Goal: Task Accomplishment & Management: Use online tool/utility

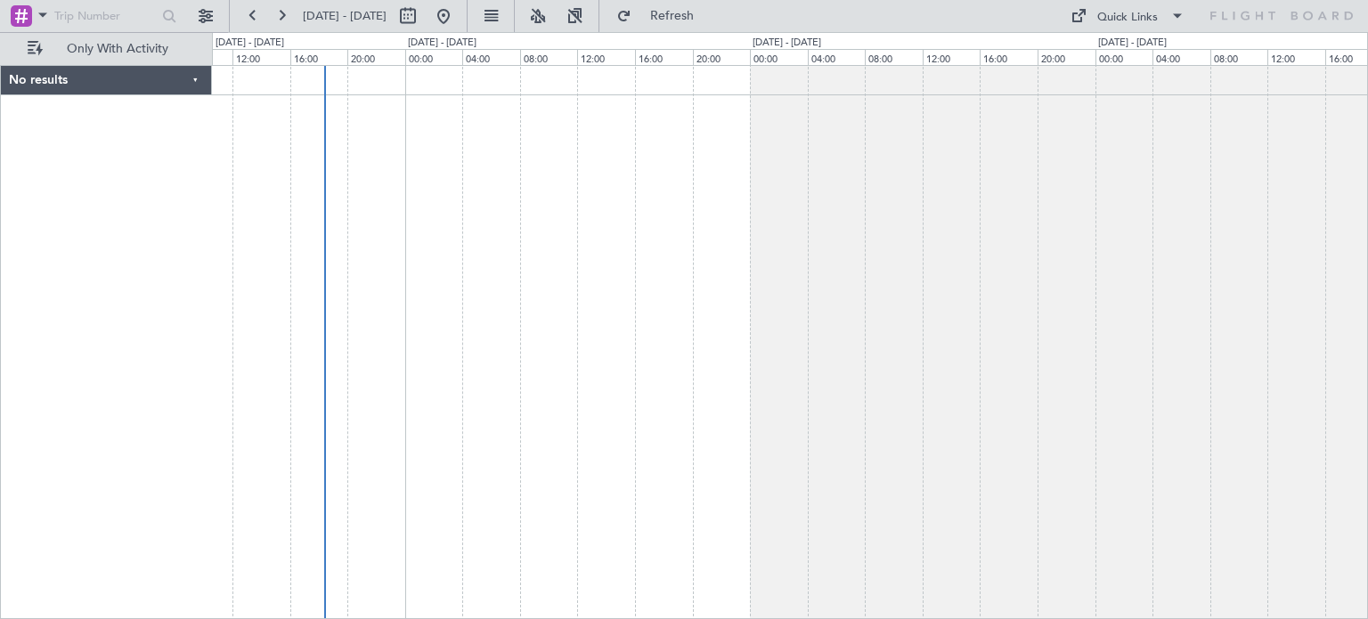
click at [703, 216] on div at bounding box center [790, 342] width 1156 height 554
click at [96, 48] on span "Only With Activity" at bounding box center [117, 49] width 142 height 12
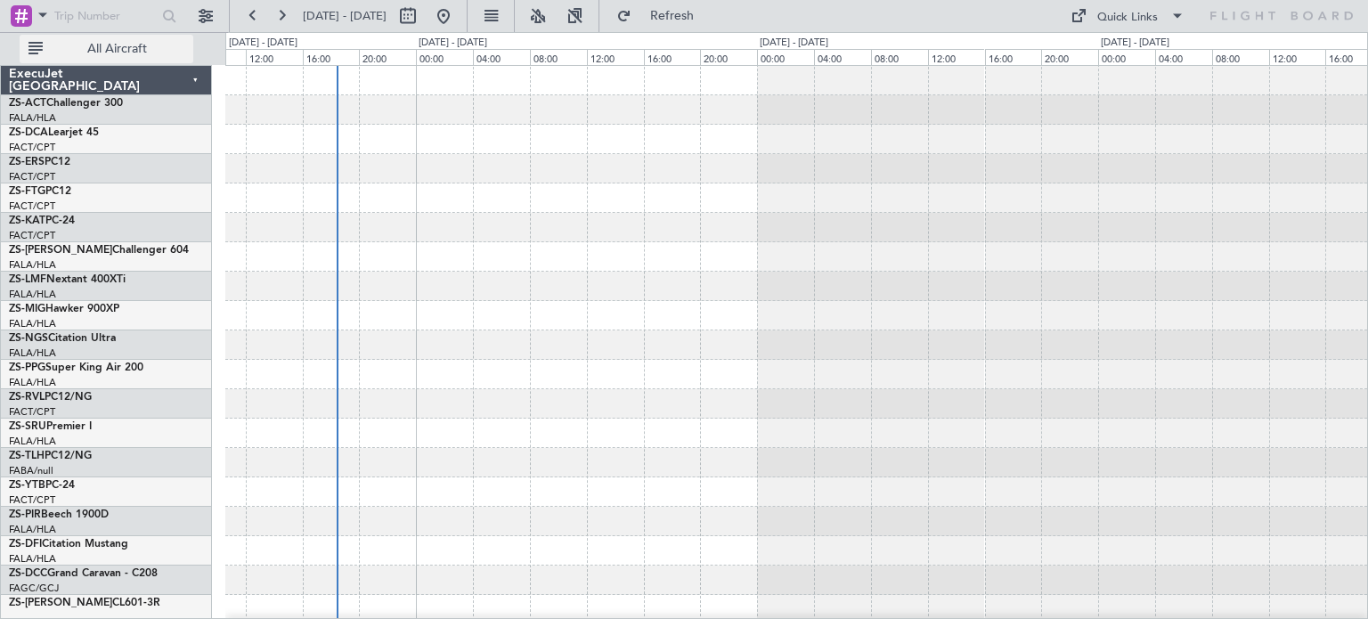
click at [128, 49] on span "All Aircraft" at bounding box center [117, 49] width 142 height 12
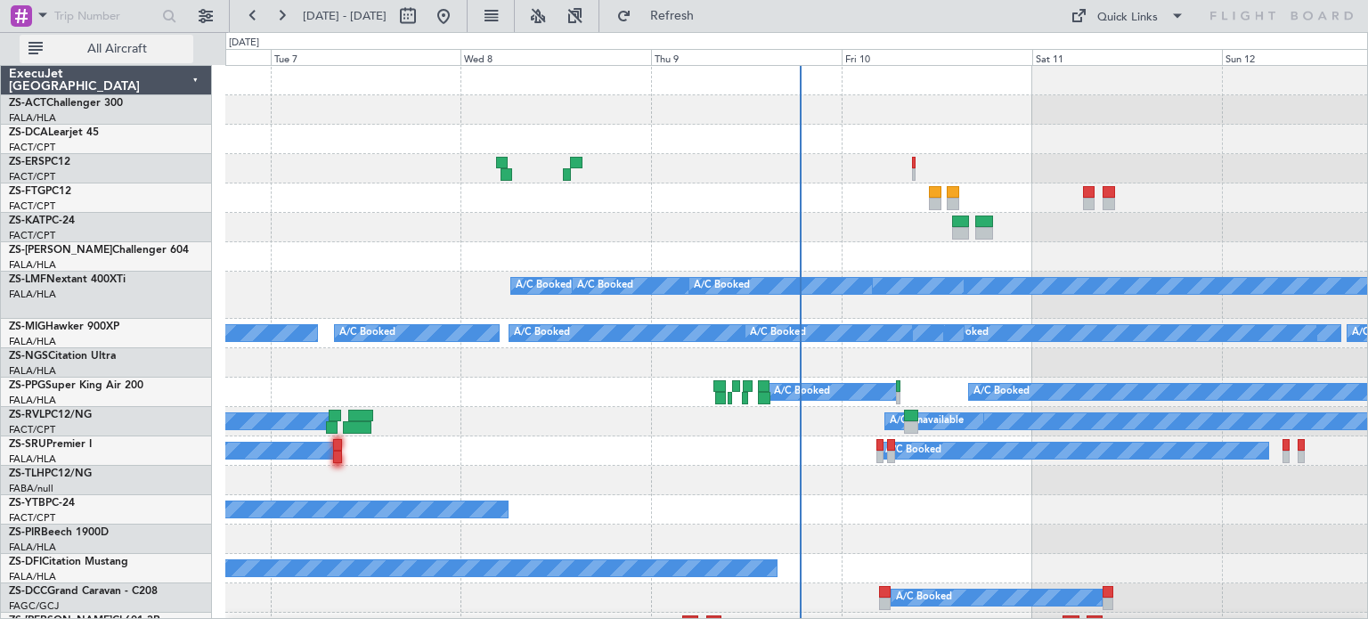
click at [96, 53] on span "All Aircraft" at bounding box center [117, 49] width 142 height 12
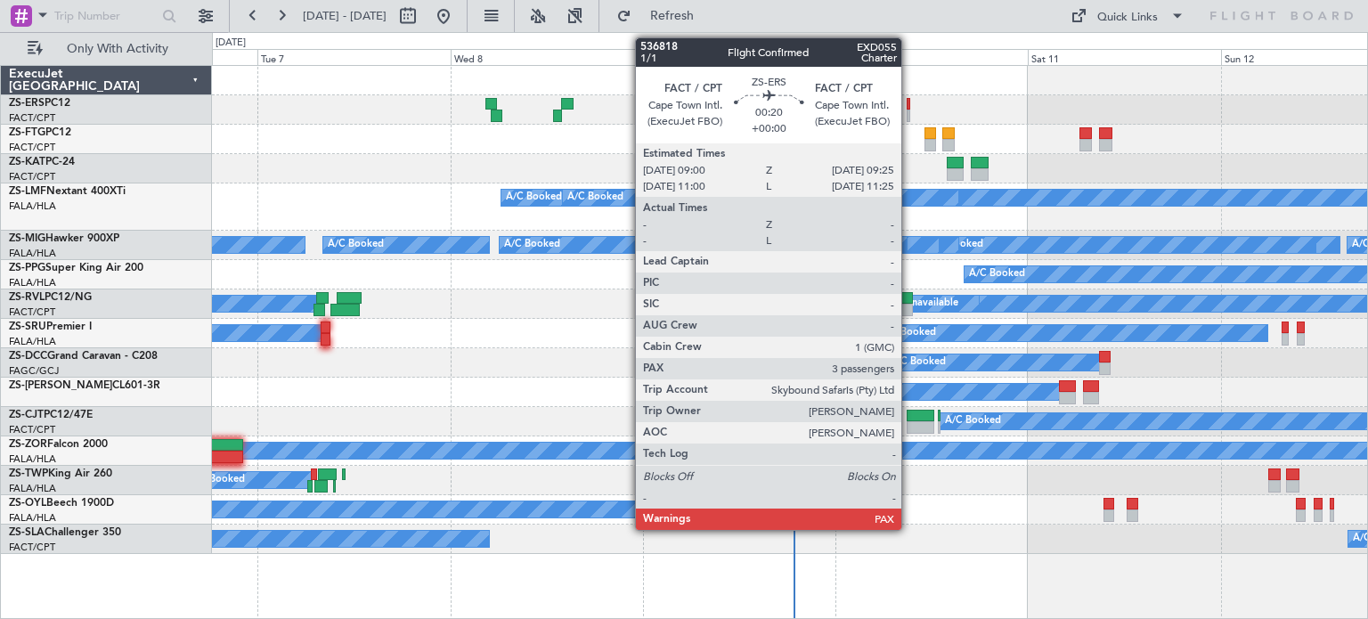
click at [909, 107] on div at bounding box center [908, 104] width 4 height 12
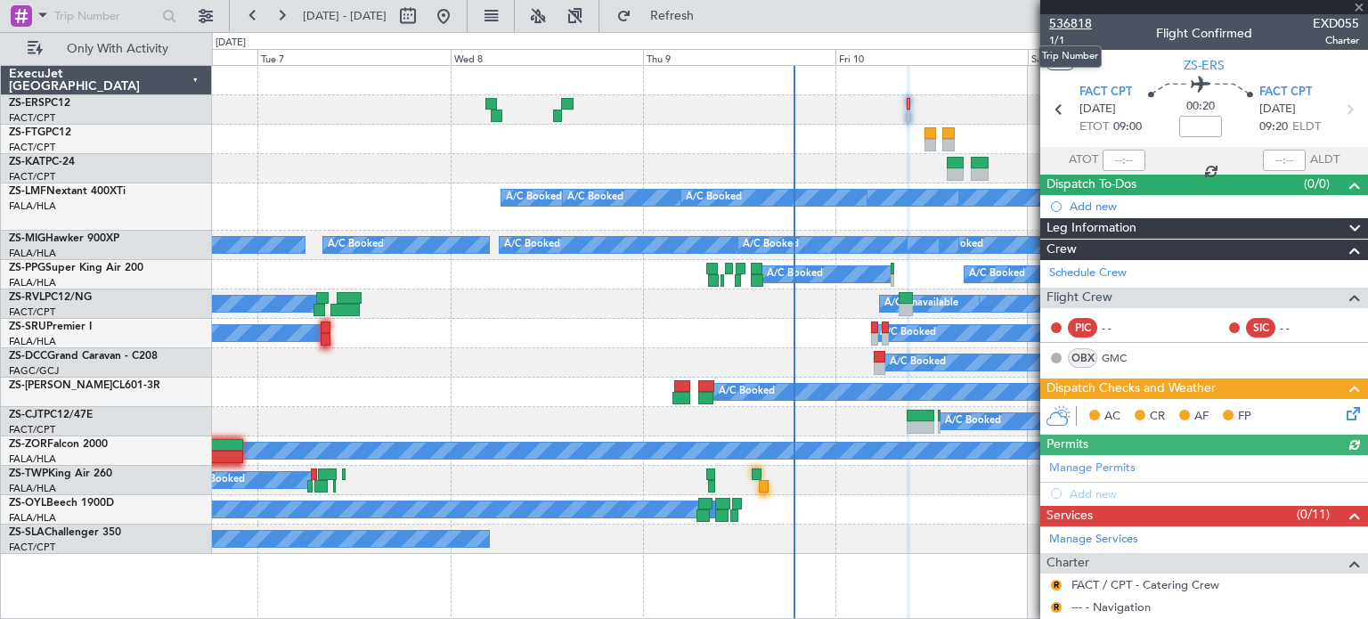
click at [1077, 23] on span "536818" at bounding box center [1070, 23] width 43 height 19
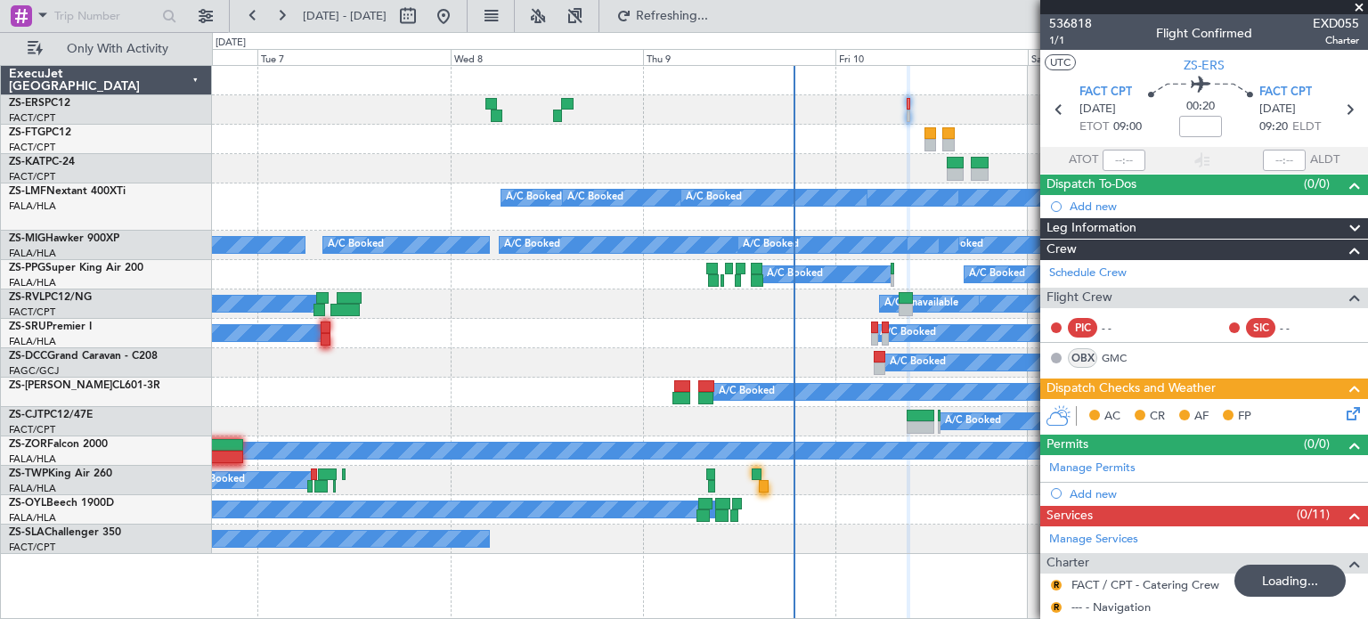
click at [1363, 3] on span at bounding box center [1359, 8] width 18 height 16
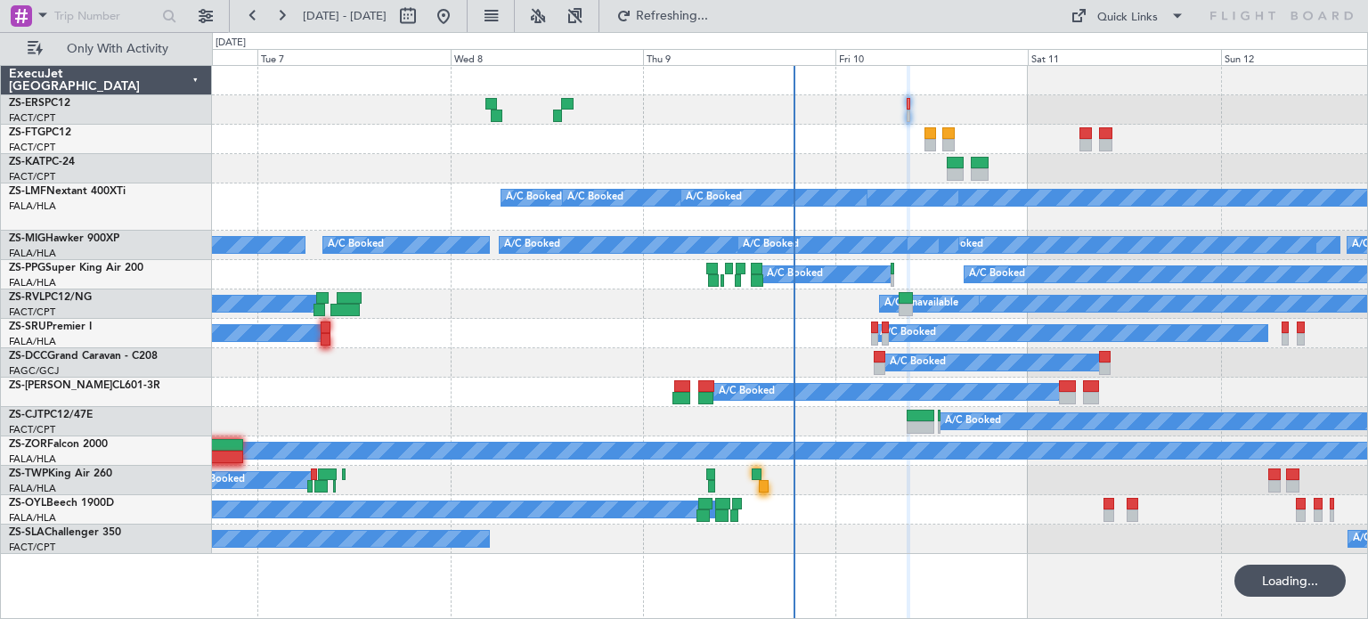
type input "0"
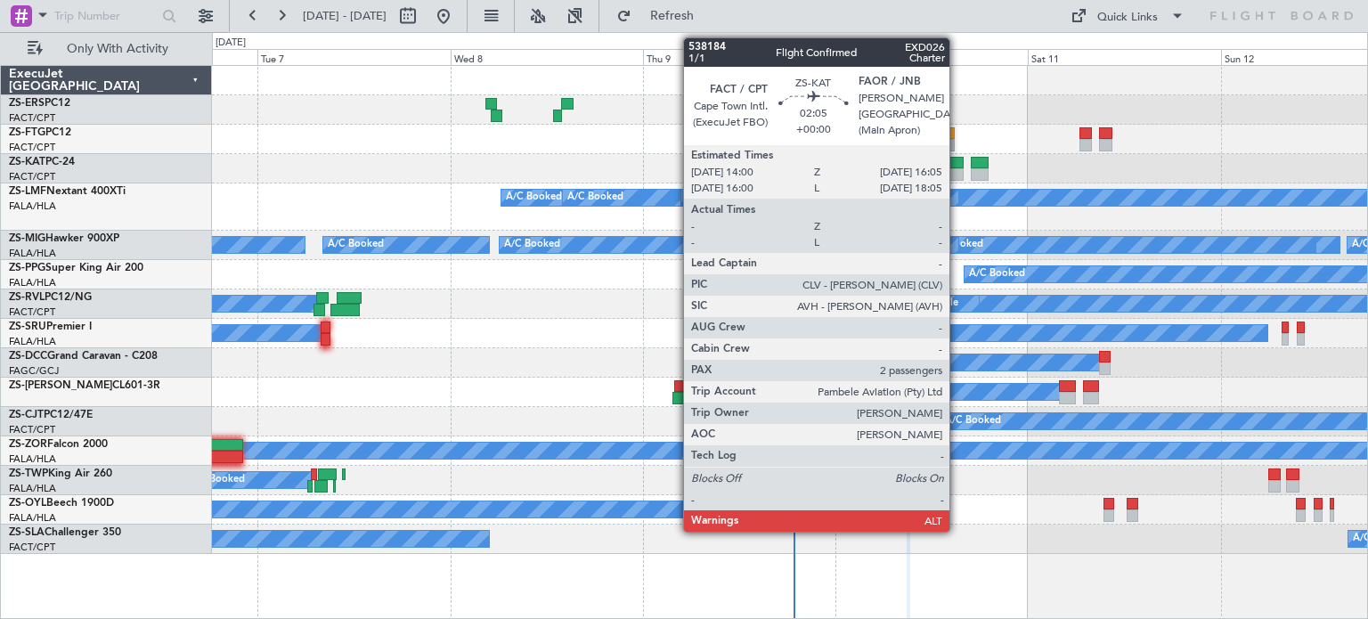
click at [957, 174] on div at bounding box center [955, 174] width 17 height 12
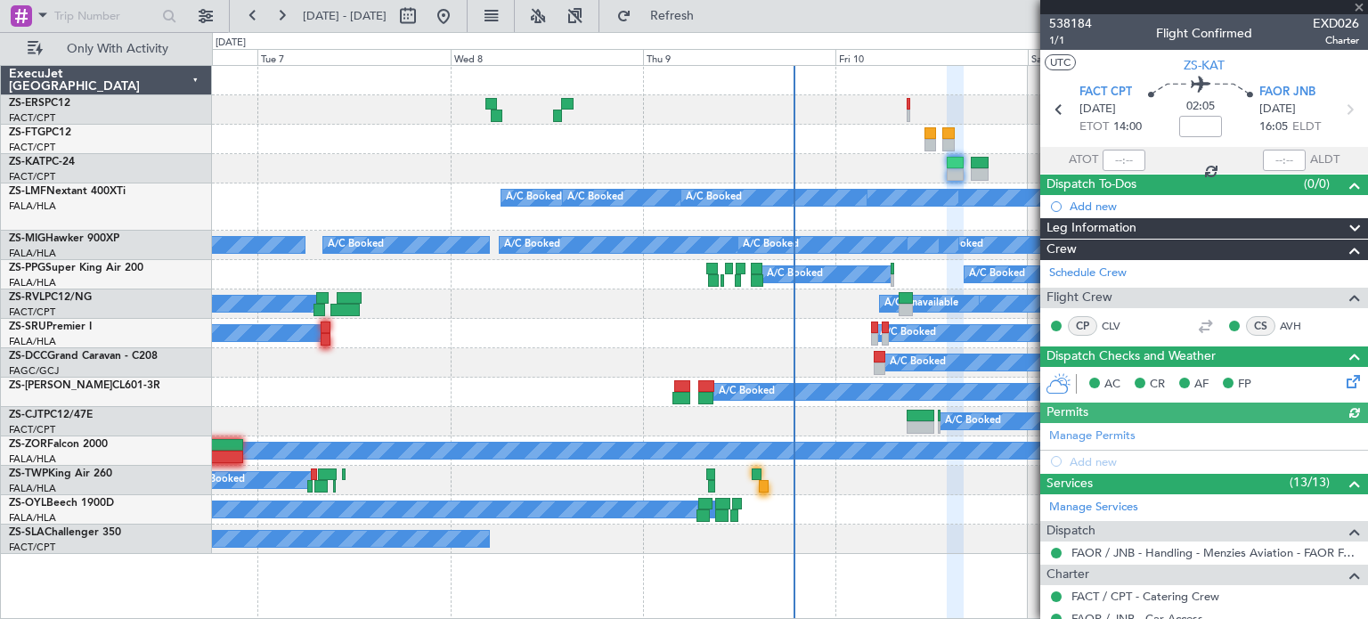
click at [1343, 380] on icon at bounding box center [1350, 378] width 14 height 14
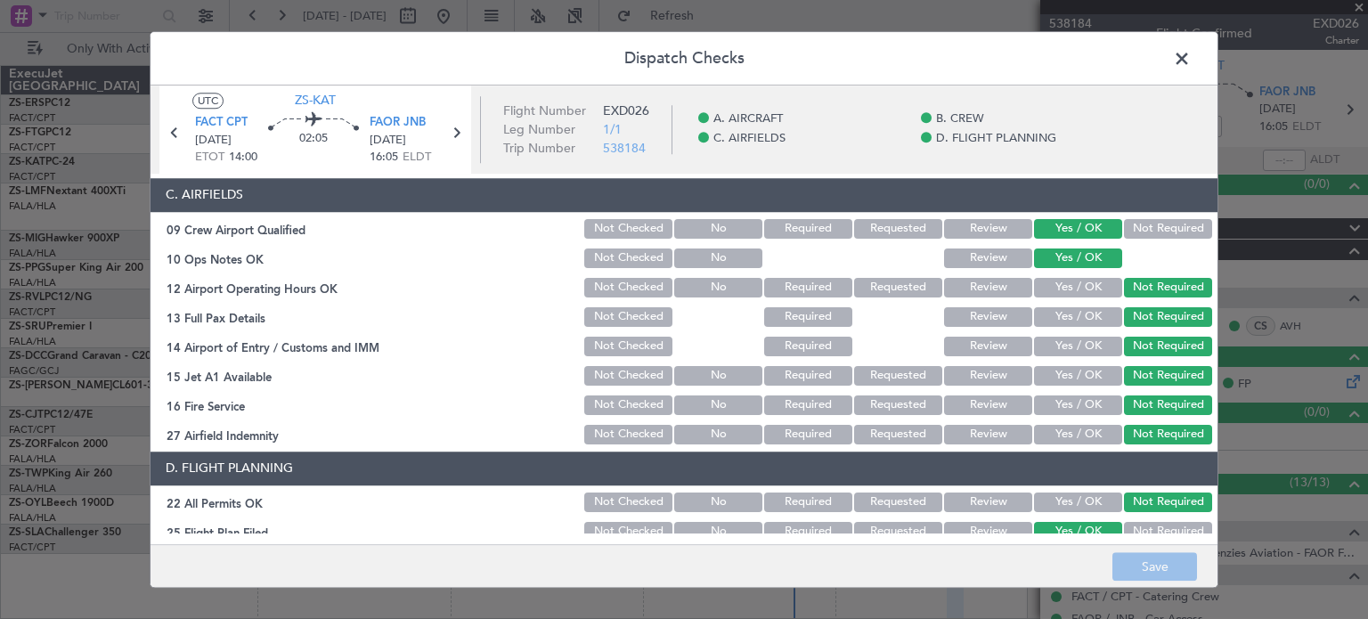
scroll to position [440, 0]
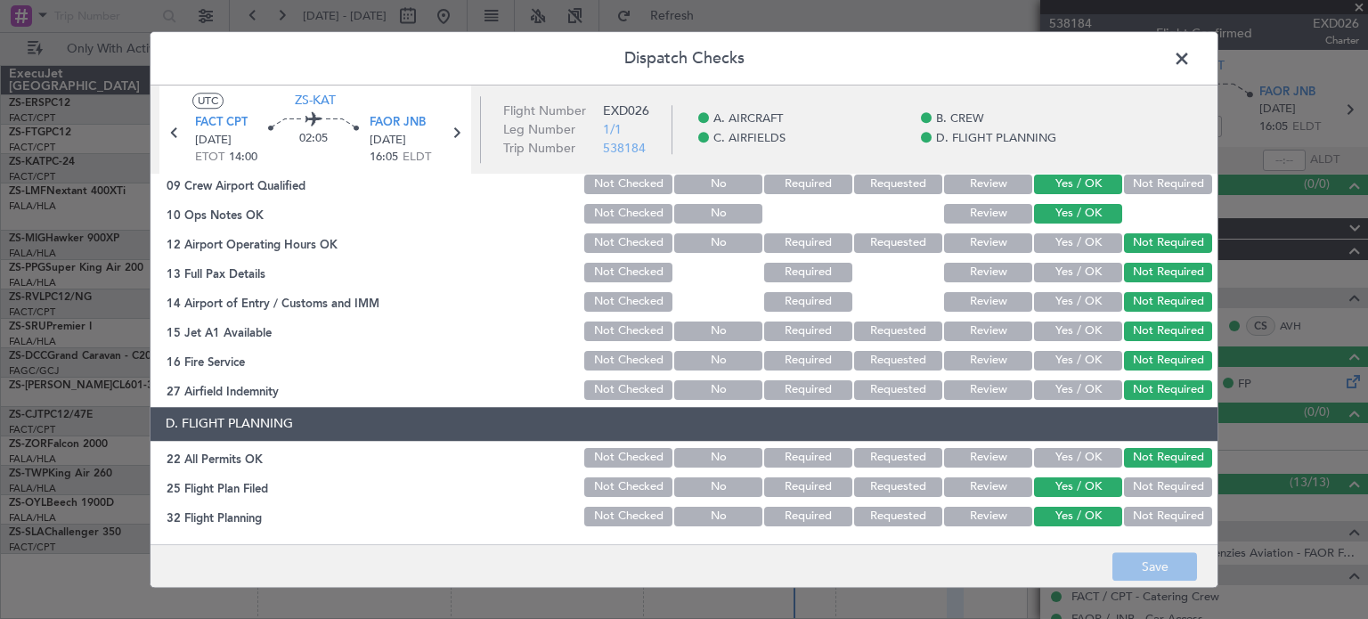
click at [1004, 492] on button "Review" at bounding box center [988, 487] width 88 height 20
click at [997, 512] on button "Review" at bounding box center [988, 517] width 88 height 20
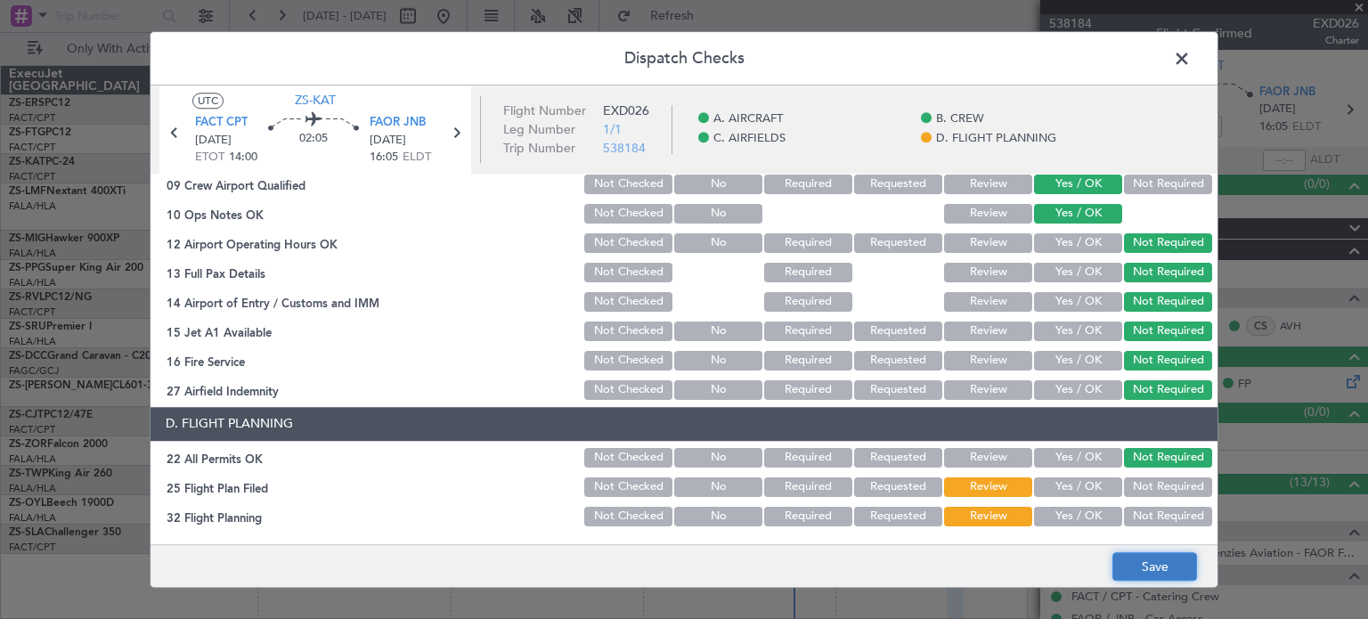
click at [1136, 565] on button "Save" at bounding box center [1154, 566] width 85 height 28
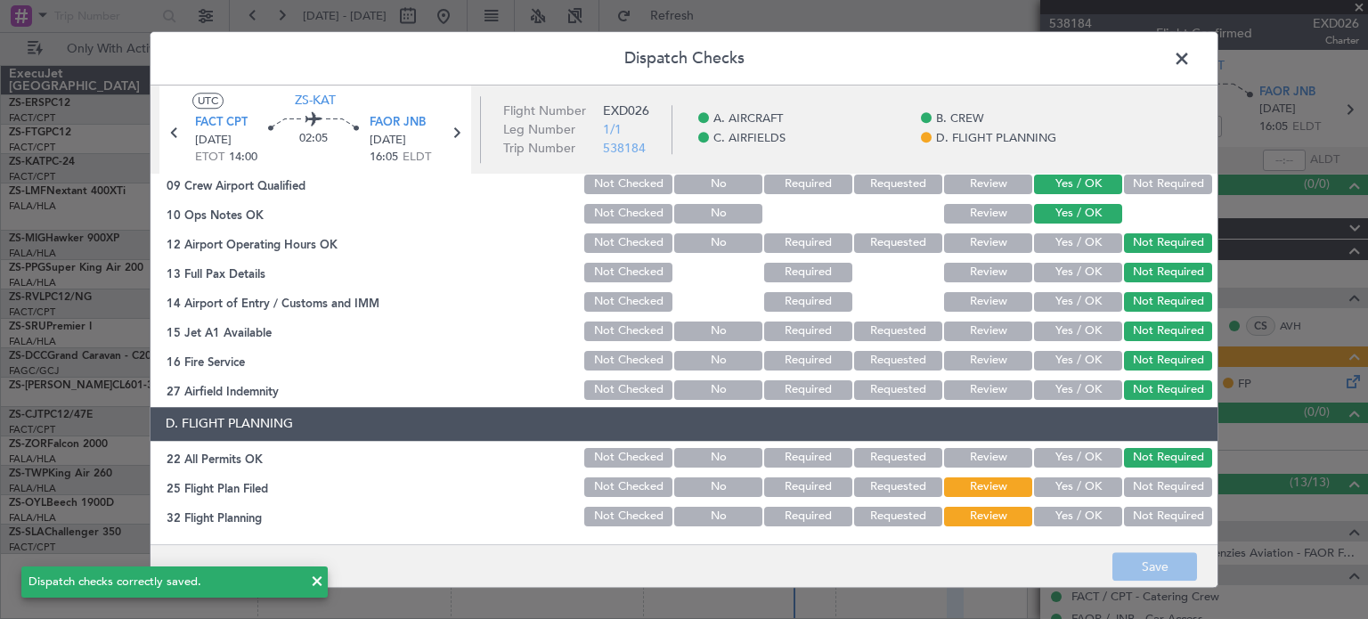
click at [1190, 57] on span at bounding box center [1190, 63] width 0 height 36
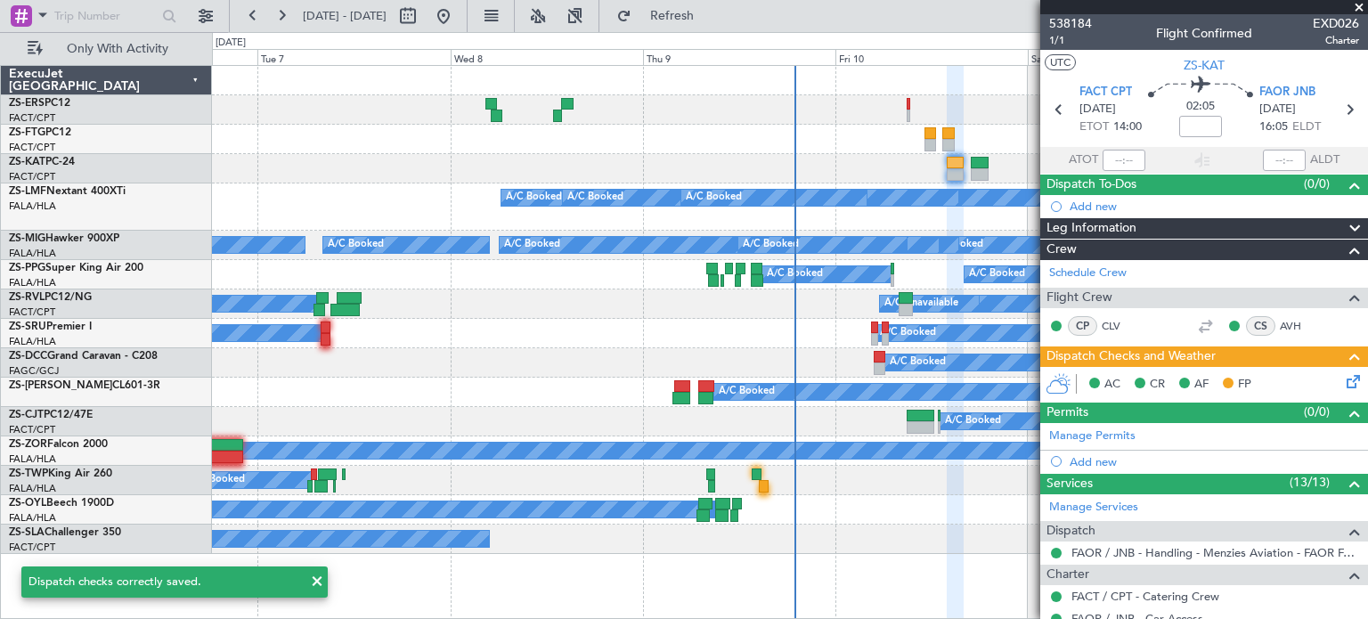
click at [1356, 9] on span at bounding box center [1359, 8] width 18 height 16
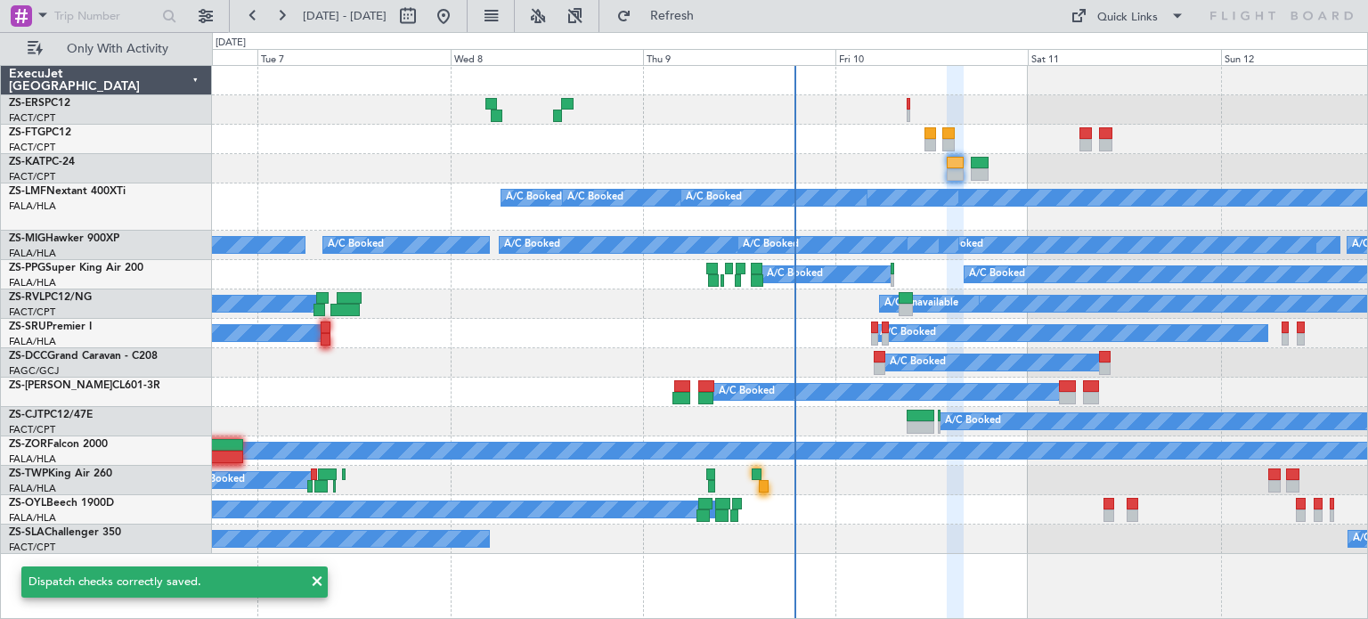
type input "0"
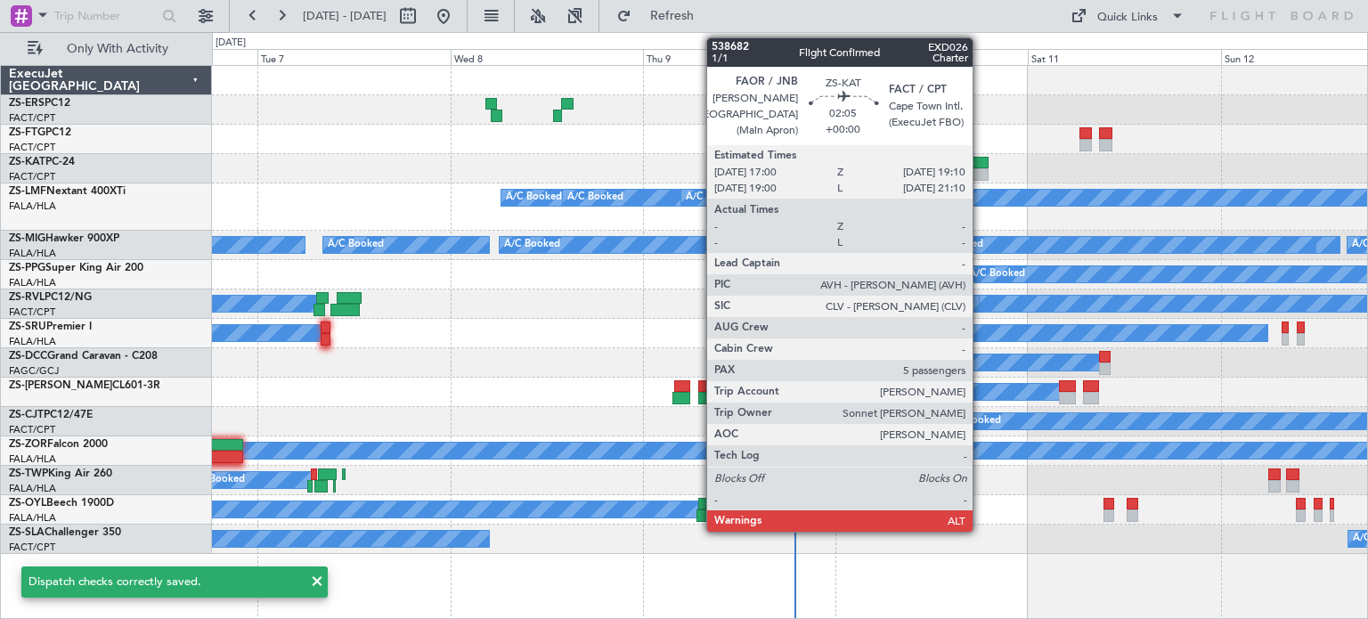
click at [980, 175] on div at bounding box center [980, 174] width 18 height 12
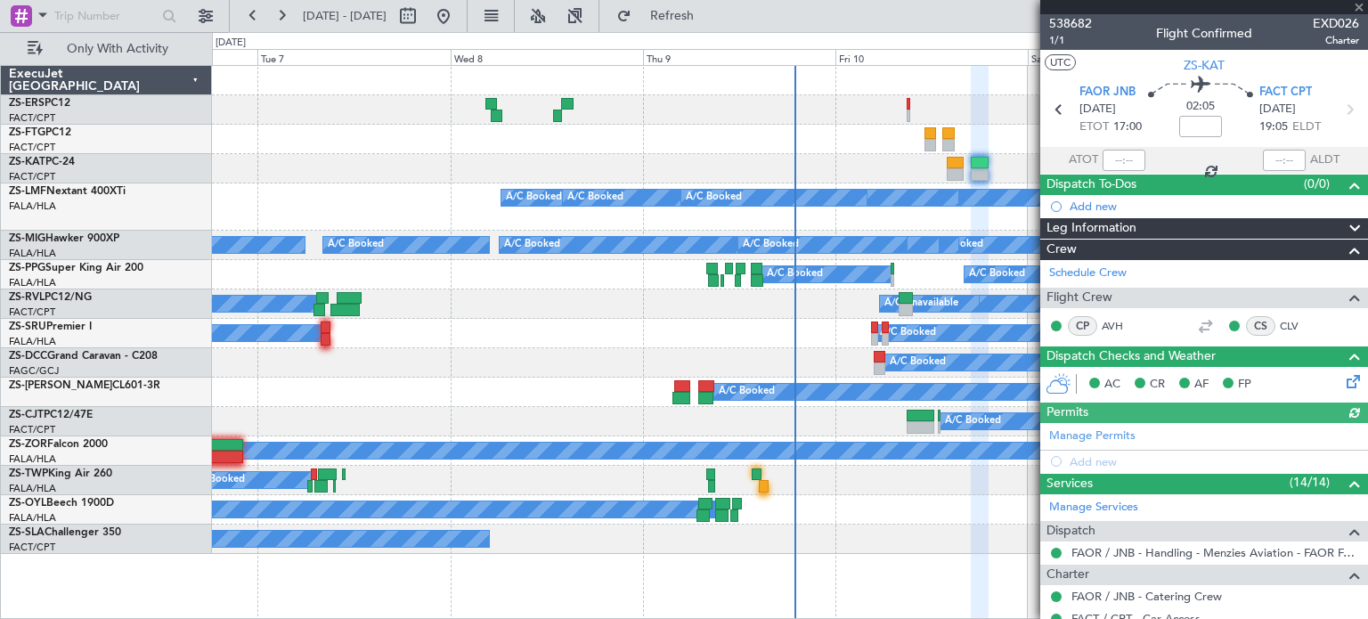
click at [1344, 380] on icon at bounding box center [1350, 378] width 14 height 14
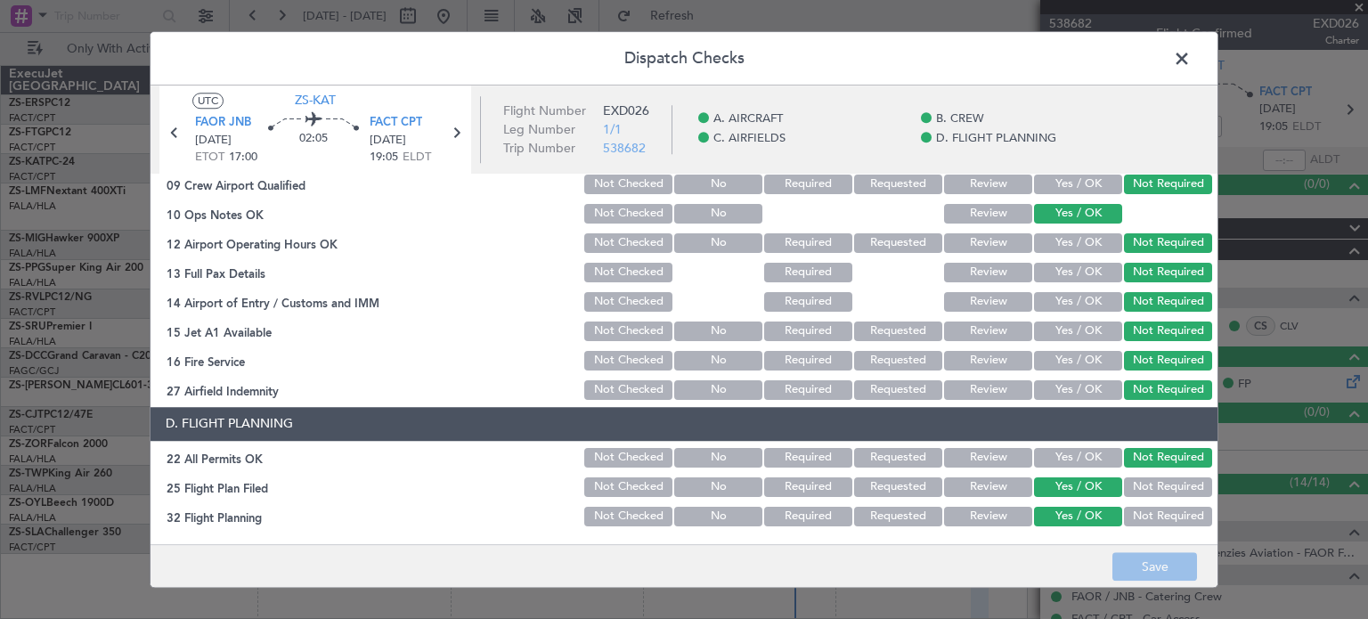
click at [971, 483] on button "Review" at bounding box center [988, 487] width 88 height 20
click at [969, 516] on button "Review" at bounding box center [988, 517] width 88 height 20
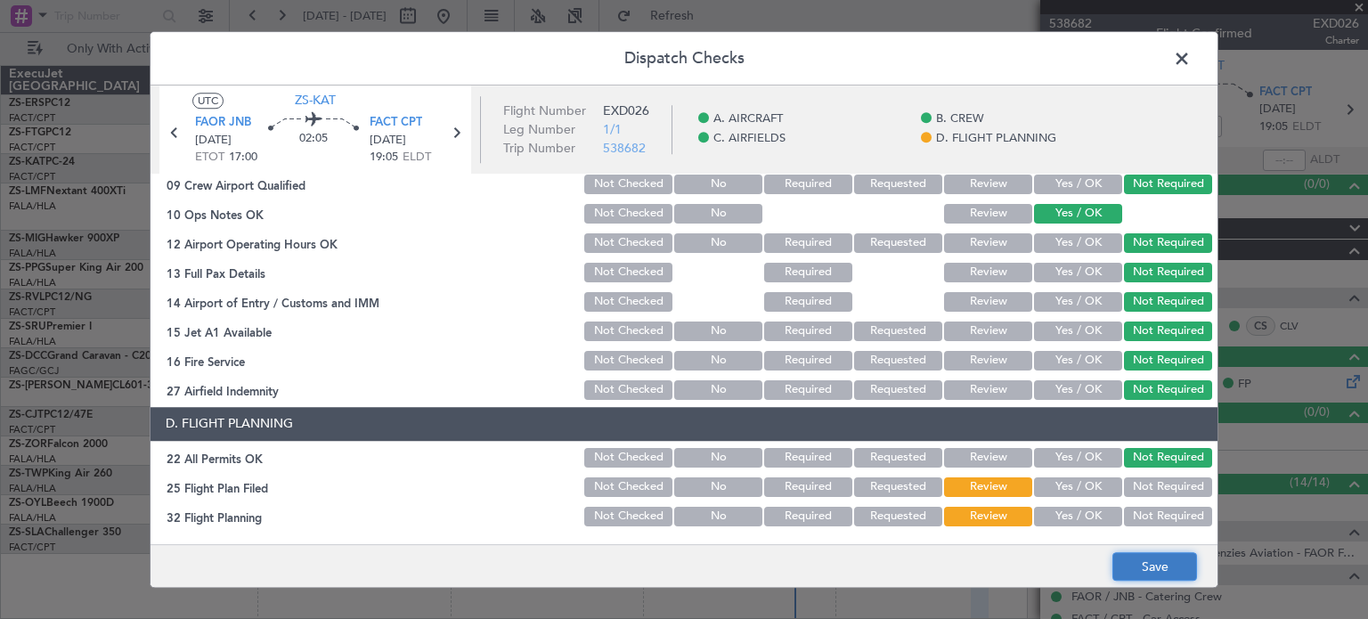
click at [1125, 569] on button "Save" at bounding box center [1154, 566] width 85 height 28
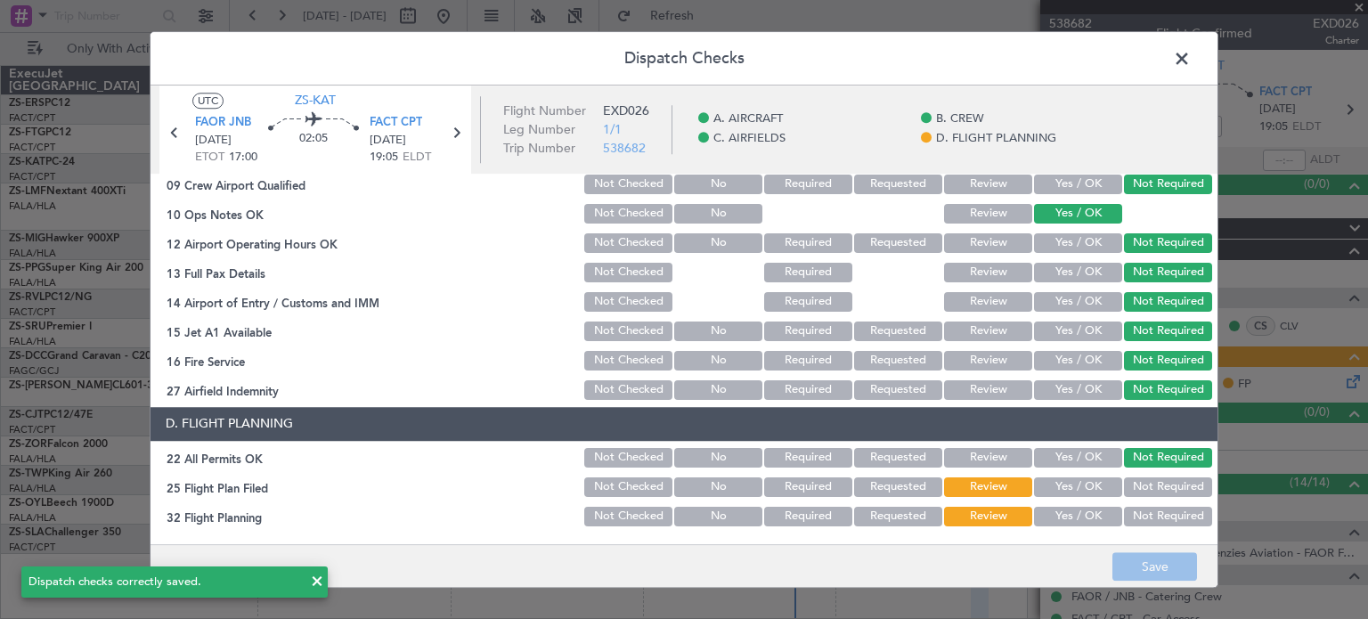
click at [1190, 62] on span at bounding box center [1190, 63] width 0 height 36
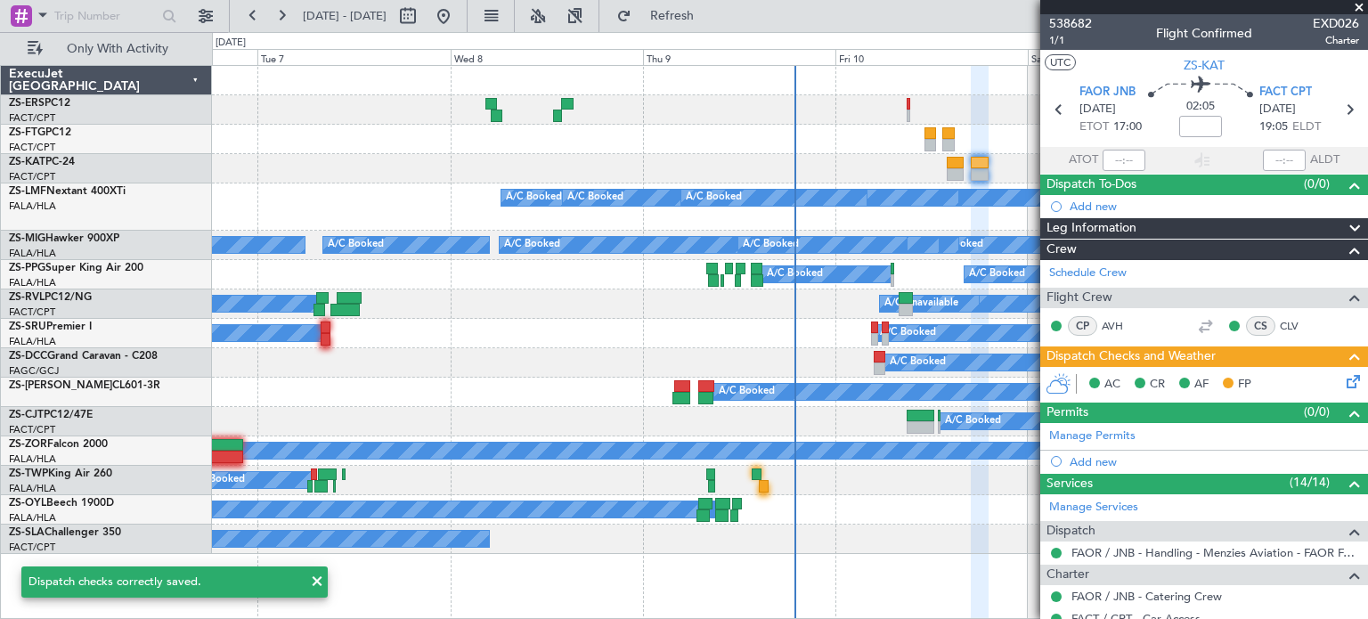
click at [1363, 3] on span at bounding box center [1359, 8] width 18 height 16
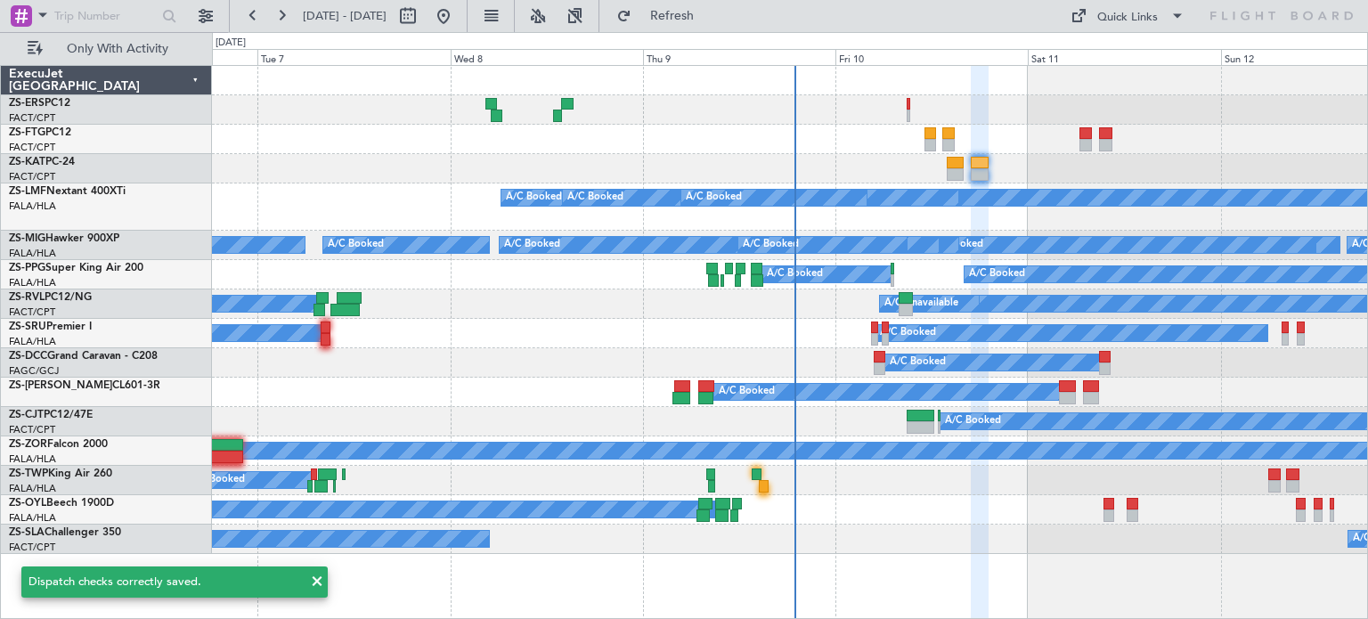
type input "0"
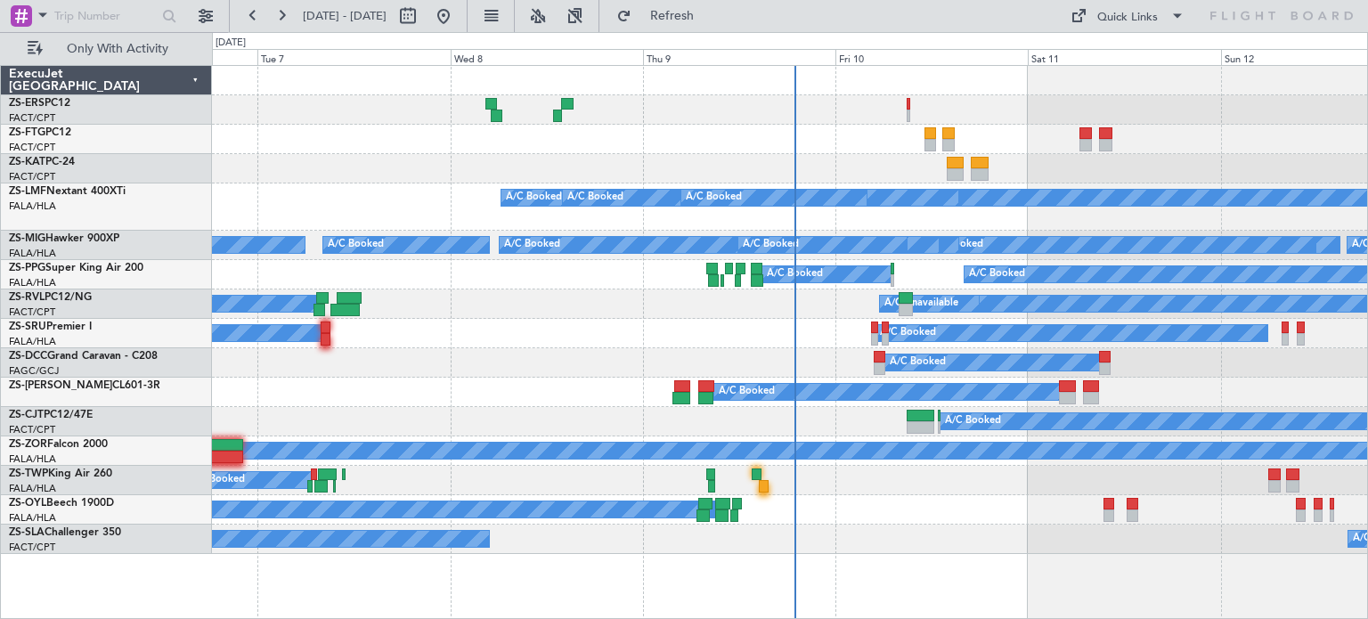
drag, startPoint x: 1207, startPoint y: 394, endPoint x: 1044, endPoint y: 380, distance: 164.5
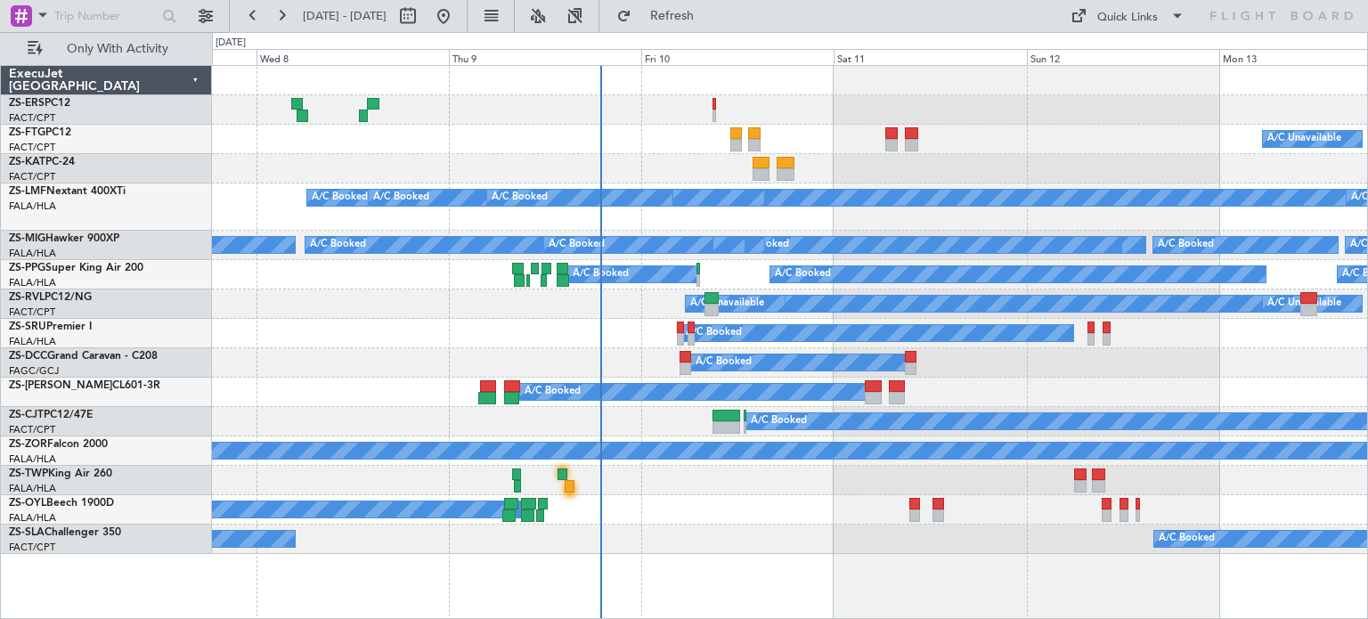
click at [753, 531] on div "A/C Unavailable A/C Booked A/C Booked A/C Booked A/C Booked A/C Booked A/C Book…" at bounding box center [789, 310] width 1155 height 488
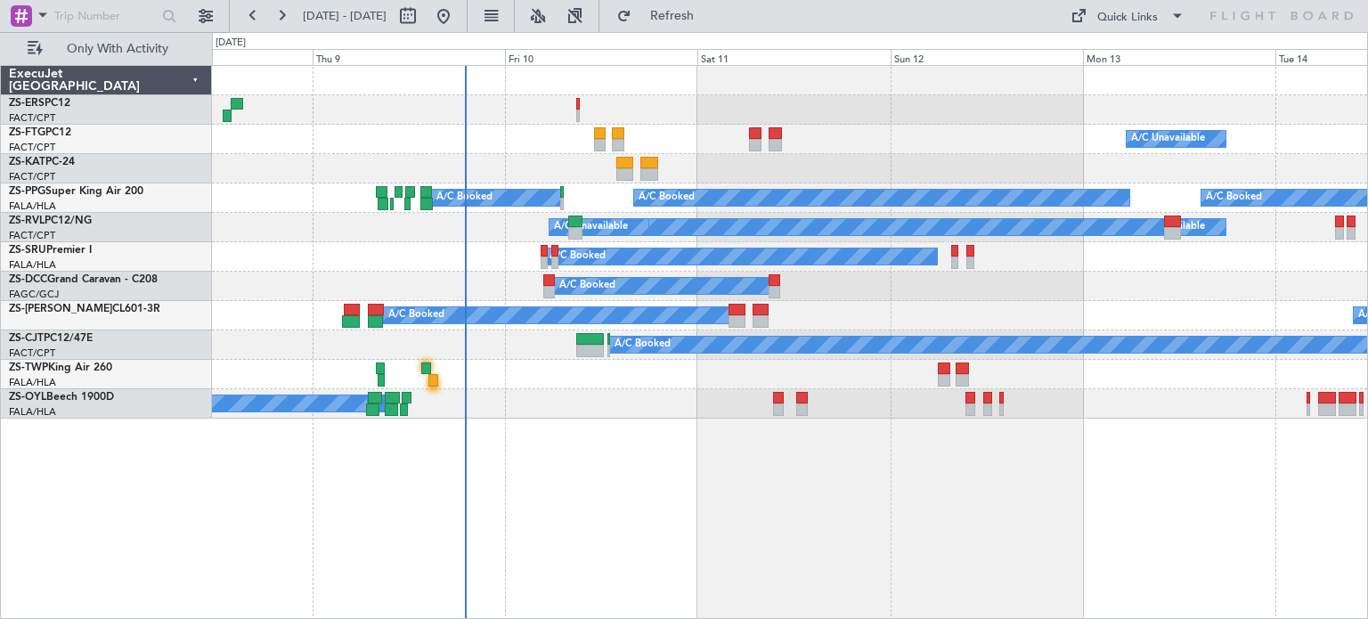
click at [725, 461] on div "A/C Unavailable A/C Booked A/C Booked A/C Booked A/C Unavailable A/C Booked A/C…" at bounding box center [790, 342] width 1156 height 554
